Goal: Check status

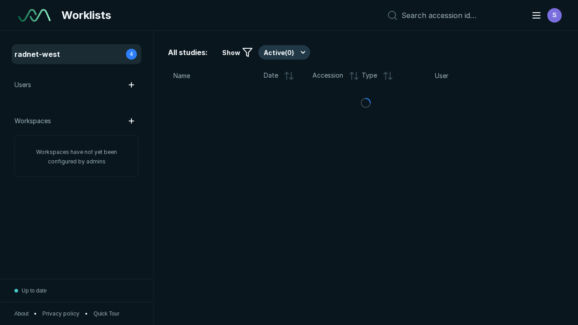
scroll to position [2320, 2925]
